Goal: Task Accomplishment & Management: Complete application form

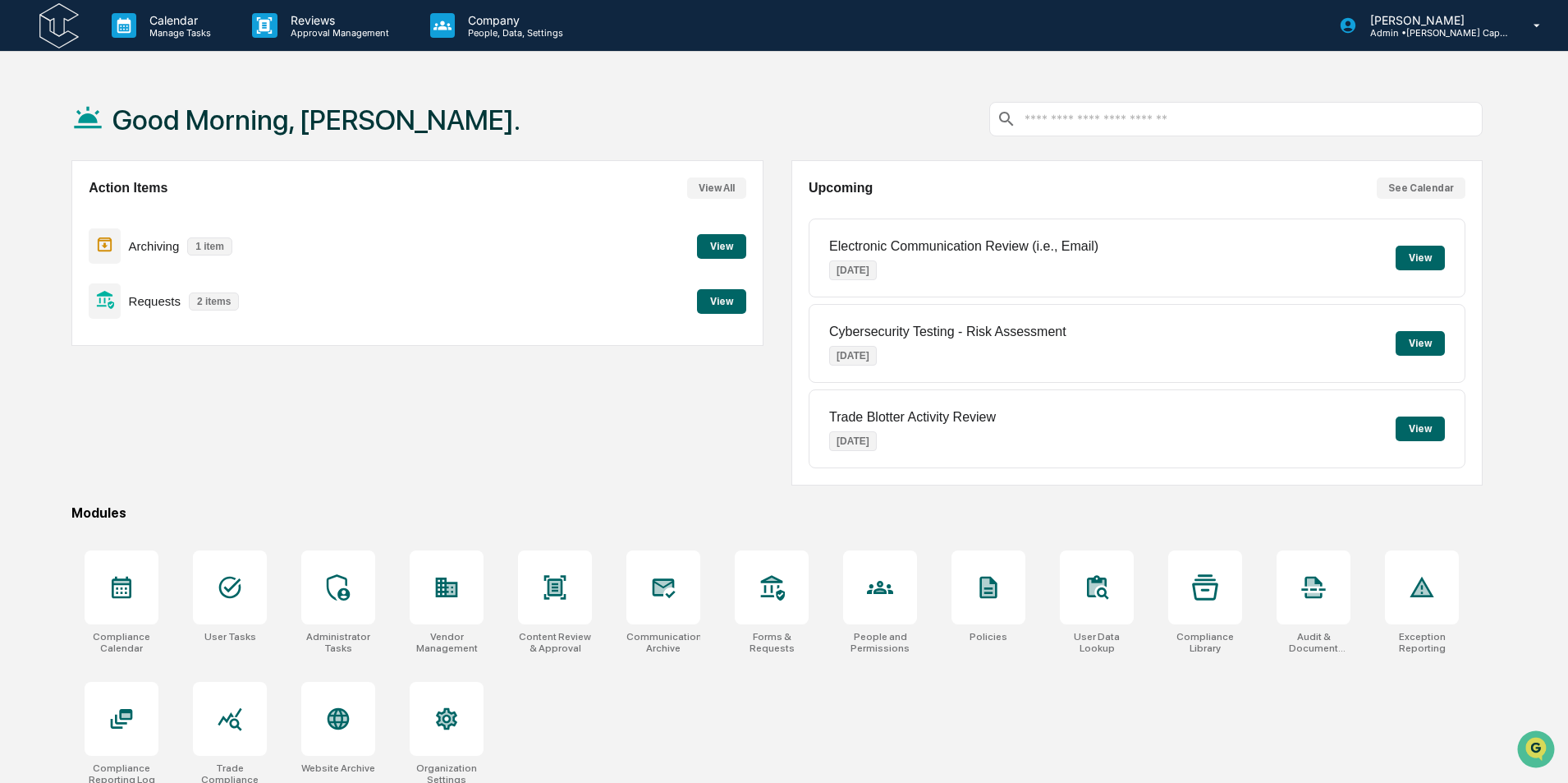
click at [716, 305] on button "View" at bounding box center [721, 302] width 49 height 25
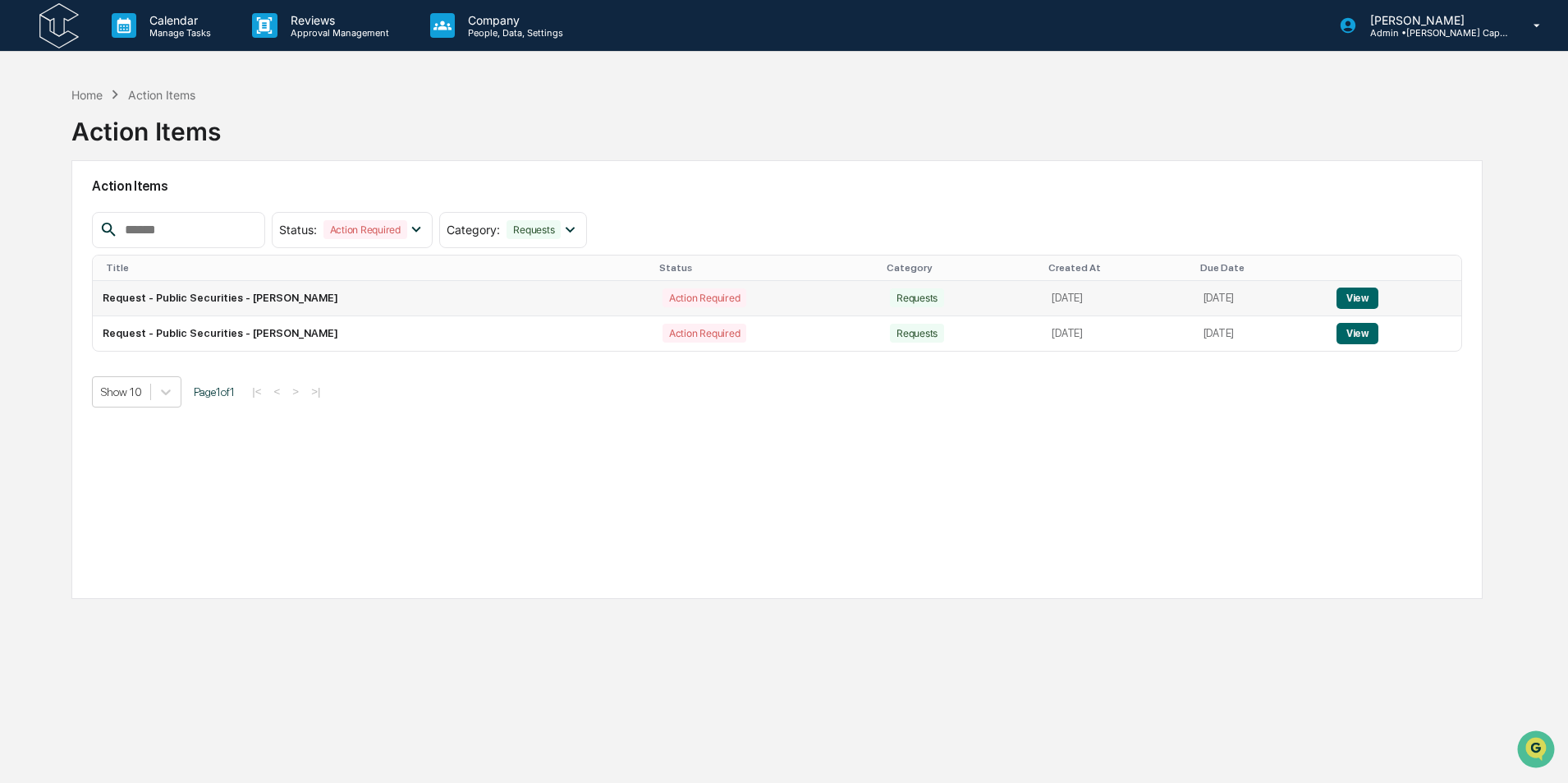
click at [1368, 303] on button "View" at bounding box center [1357, 298] width 42 height 21
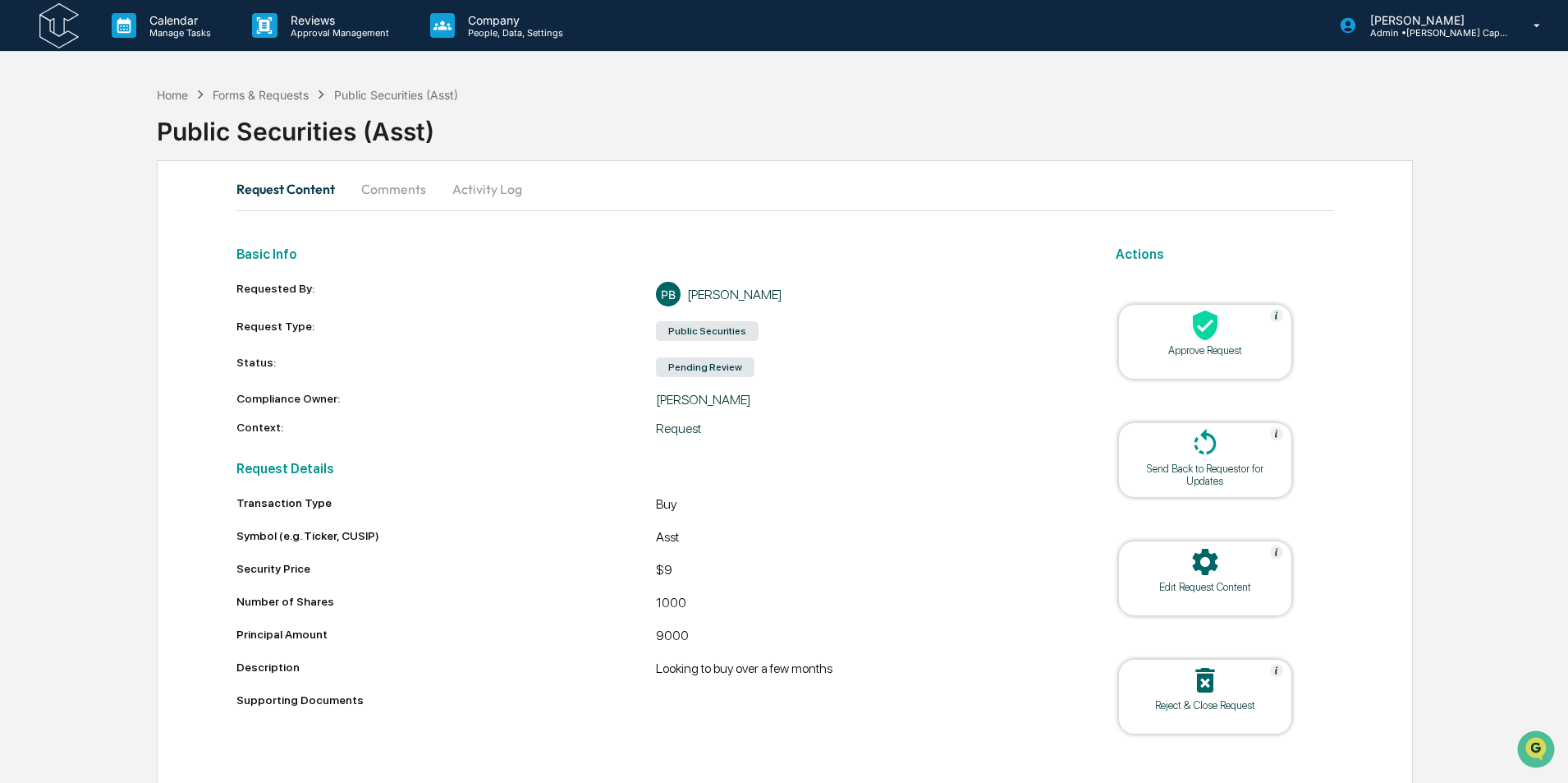
click at [1179, 342] on div at bounding box center [1205, 327] width 164 height 36
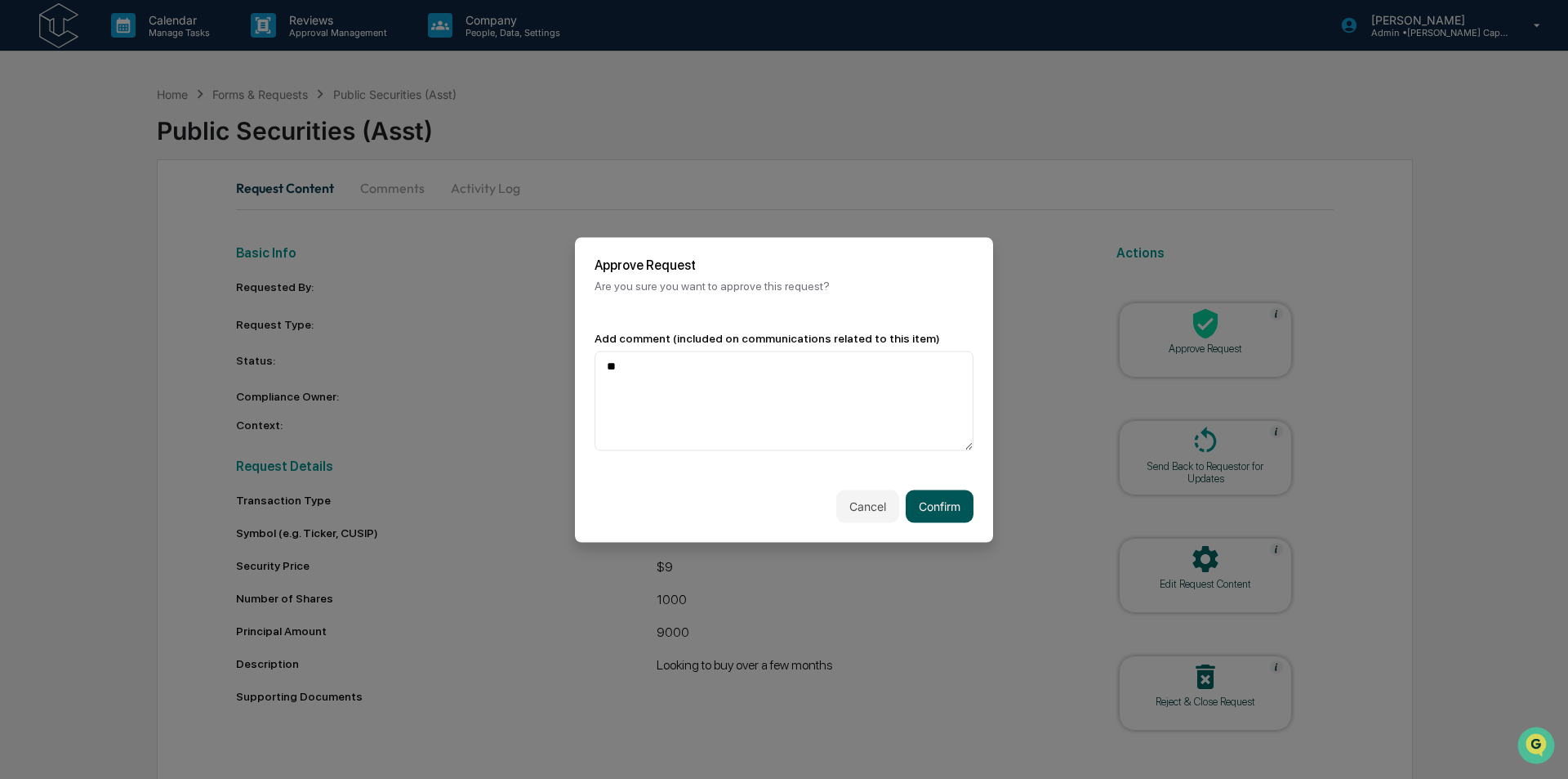
type textarea "**"
click at [959, 511] on button "Confirm" at bounding box center [940, 505] width 68 height 33
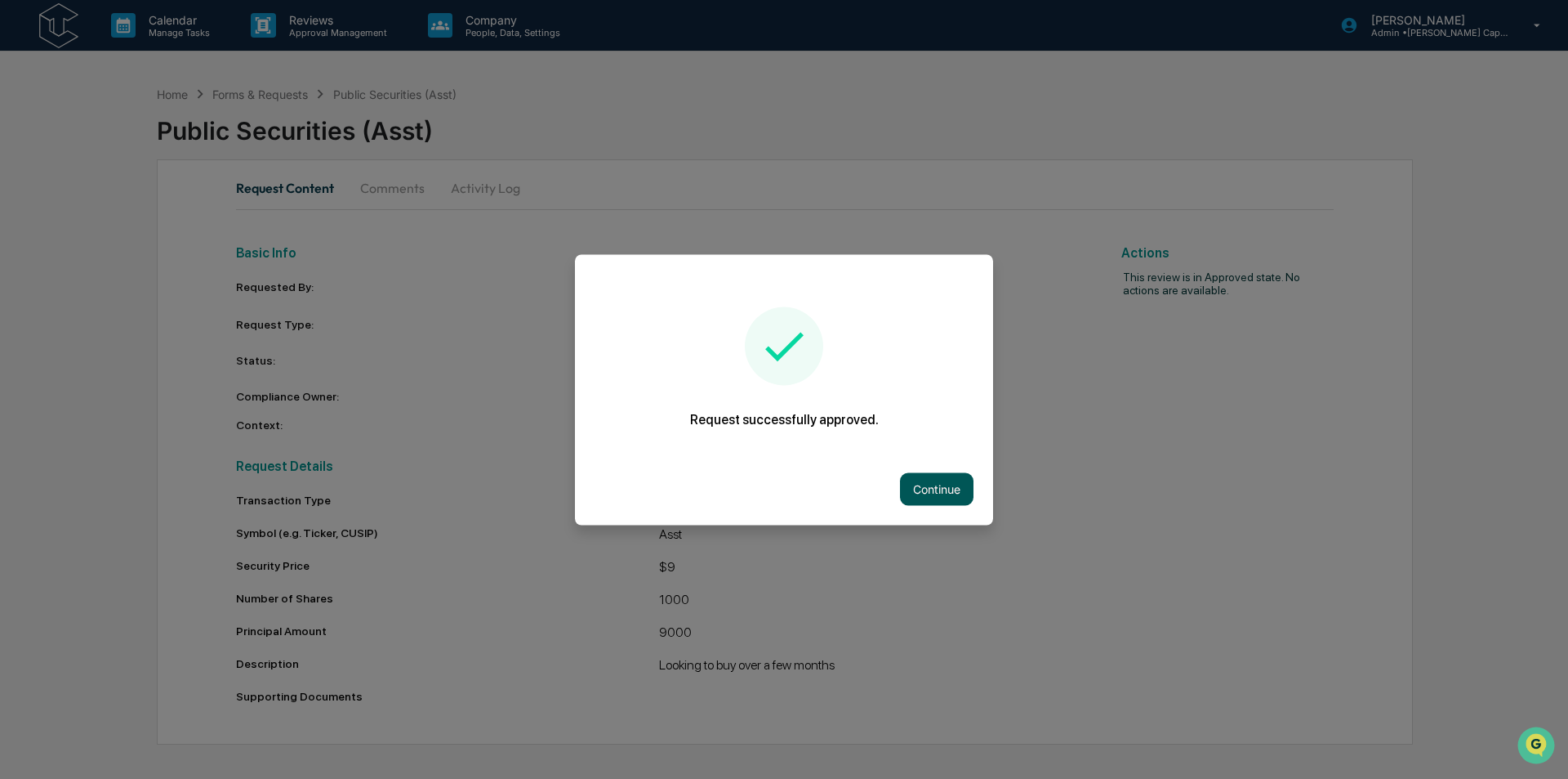
click at [924, 493] on button "Continue" at bounding box center [936, 488] width 74 height 33
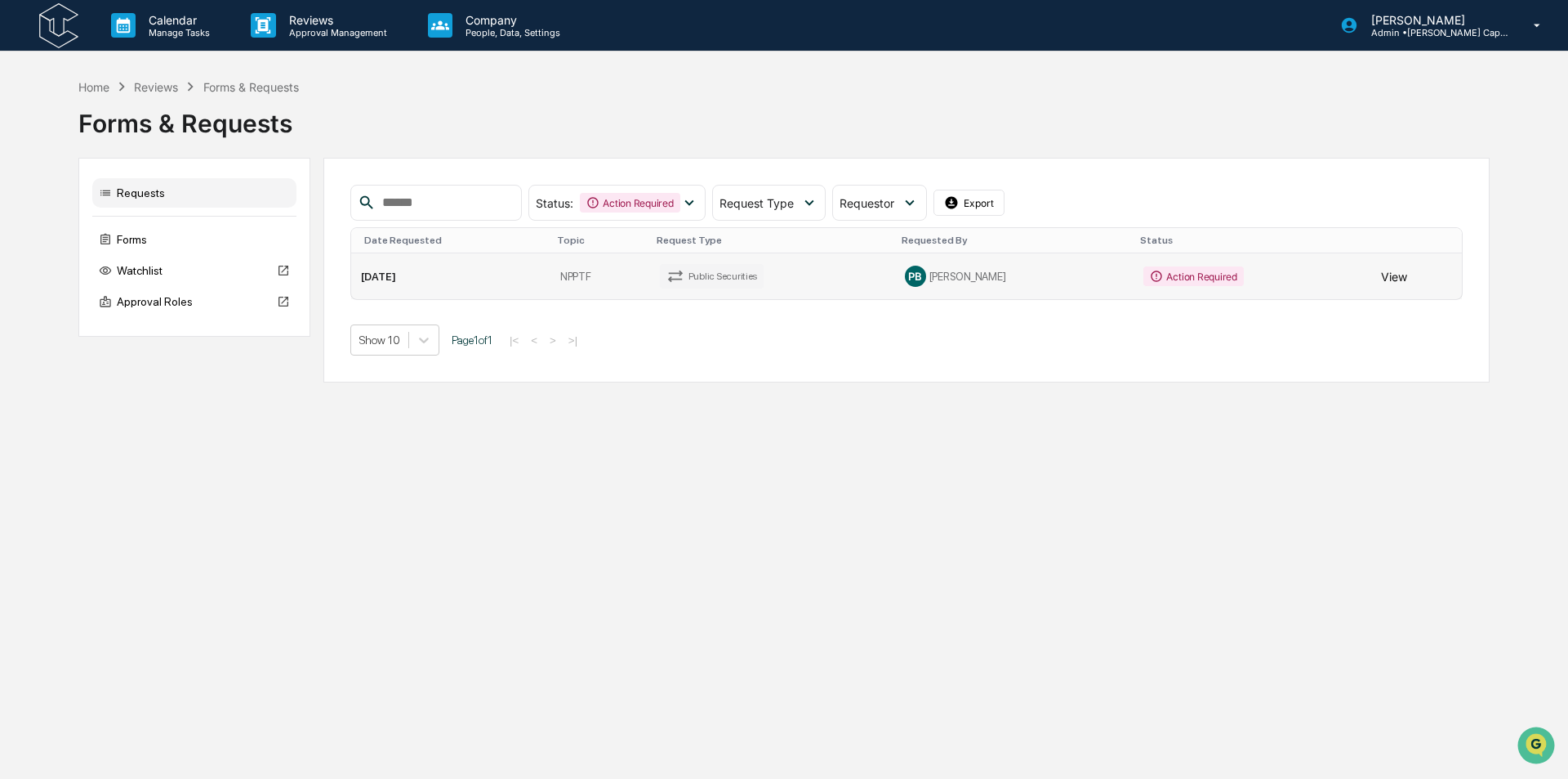
click at [1391, 277] on button "View" at bounding box center [1394, 276] width 27 height 33
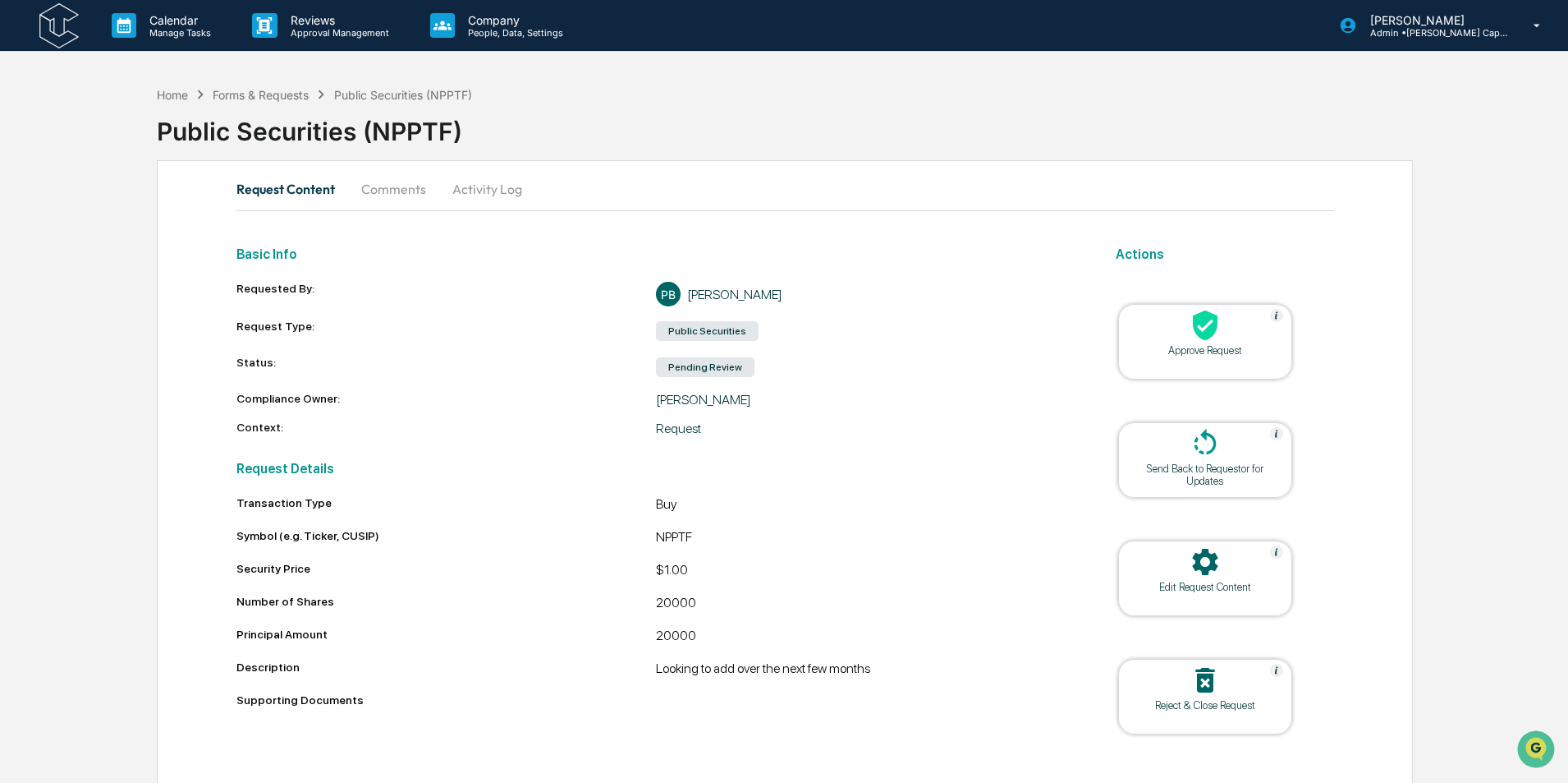
click at [1230, 330] on div at bounding box center [1205, 327] width 164 height 36
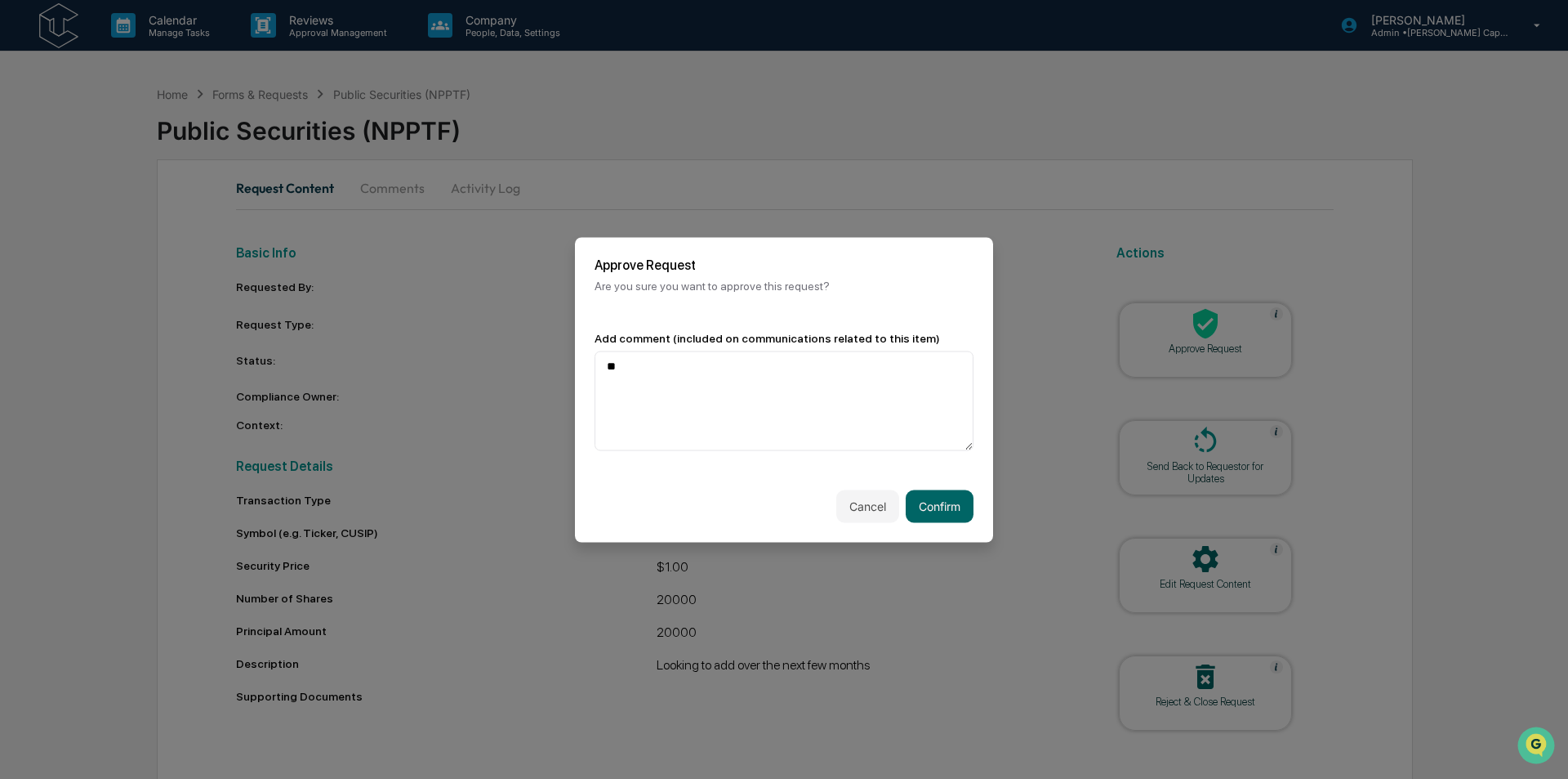
type textarea "**"
click at [941, 507] on button "Confirm" at bounding box center [940, 505] width 68 height 33
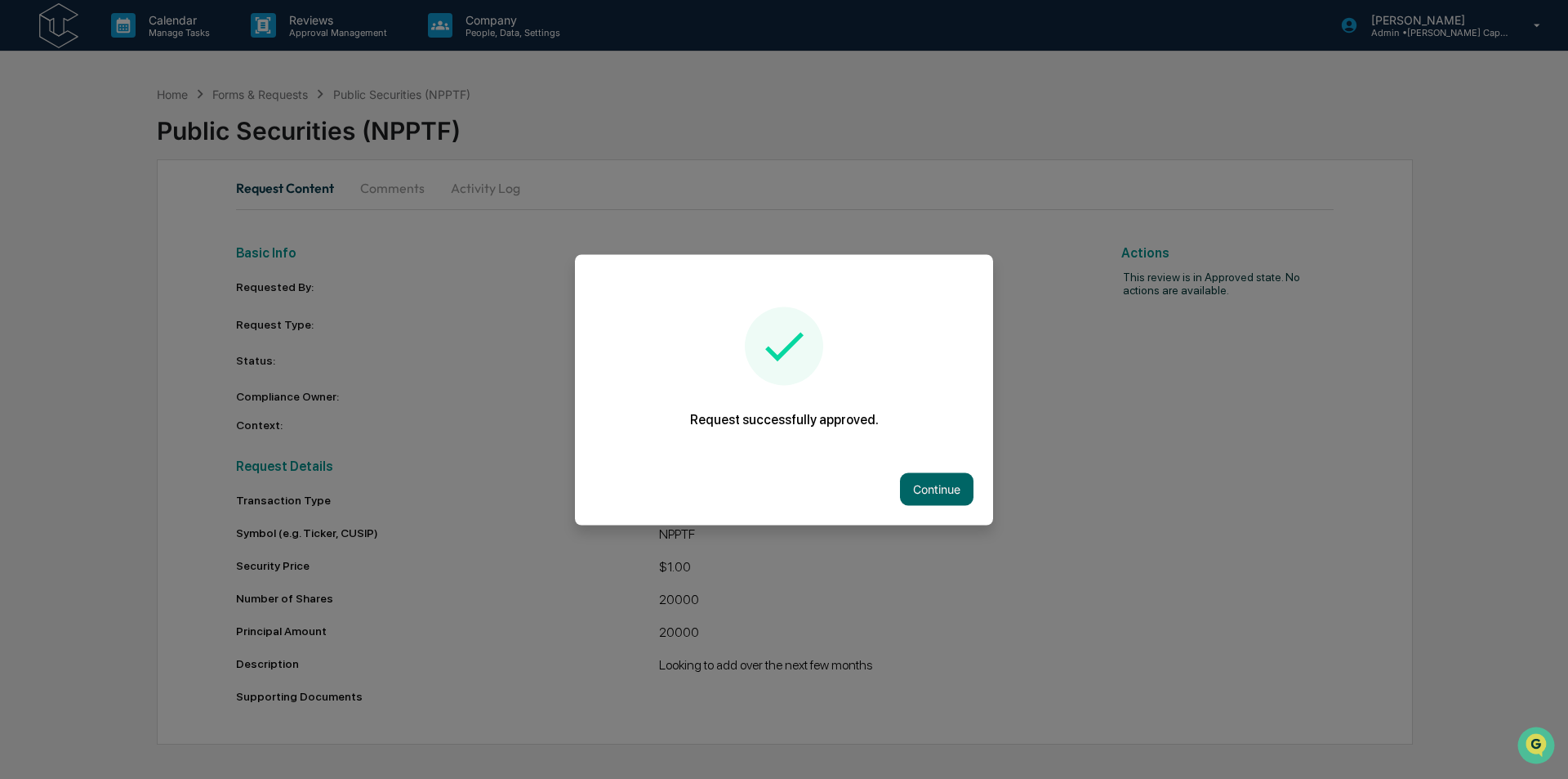
click at [951, 485] on button "Continue" at bounding box center [936, 488] width 74 height 33
